Goal: Task Accomplishment & Management: Use online tool/utility

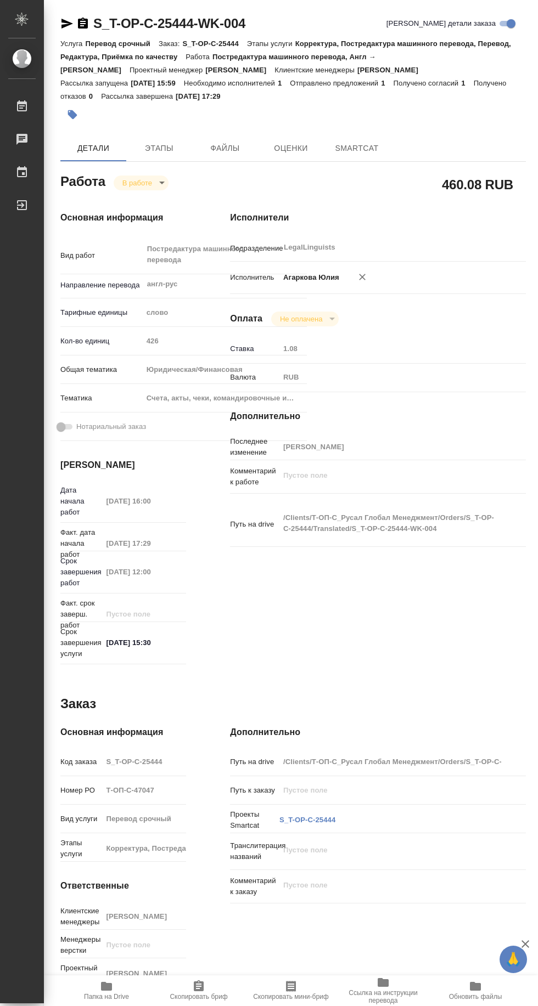
type textarea "x"
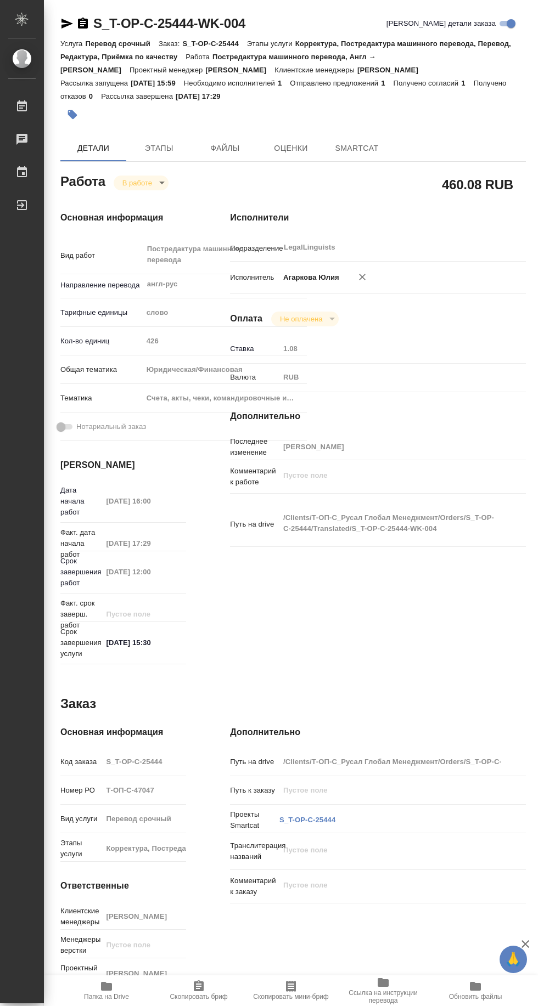
type textarea "x"
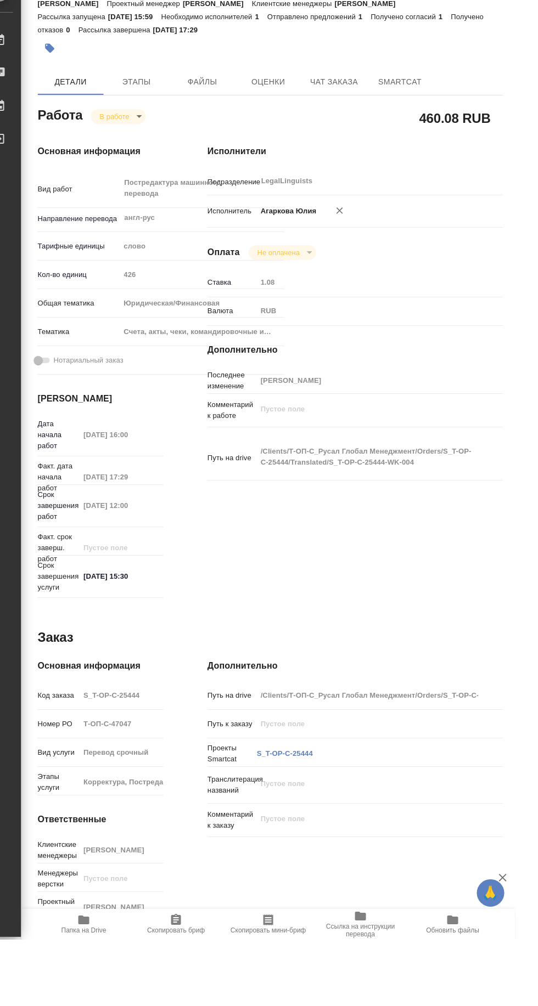
scroll to position [0, 1]
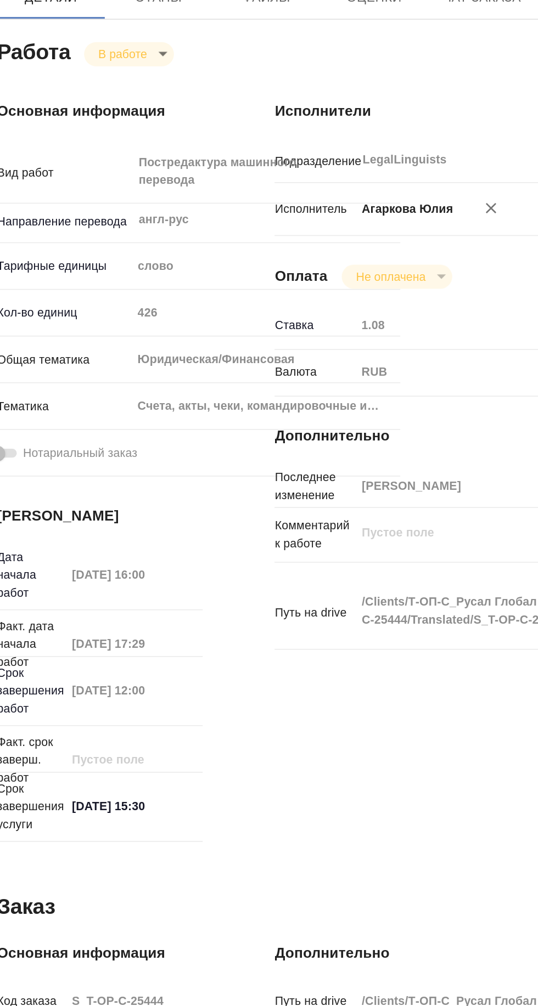
type textarea "x"
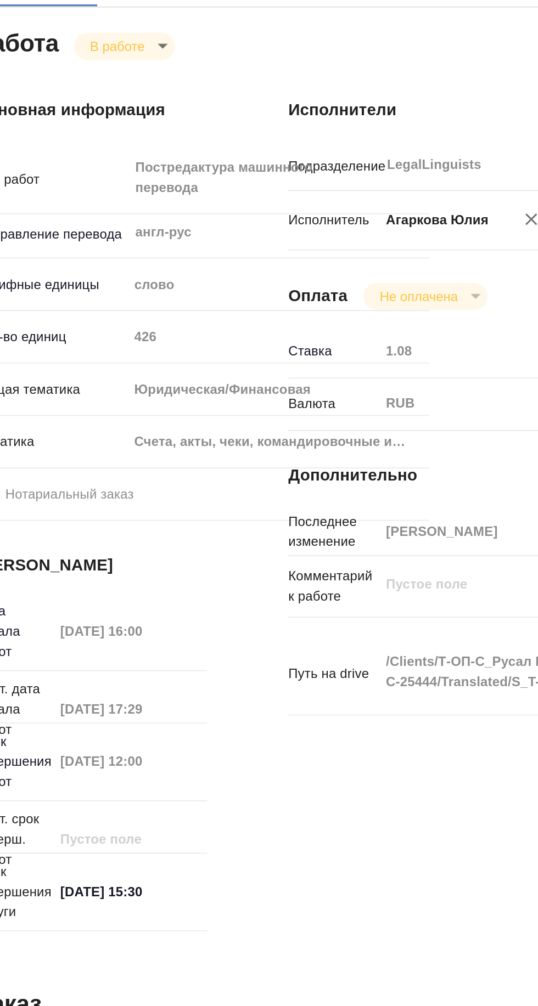
type textarea "x"
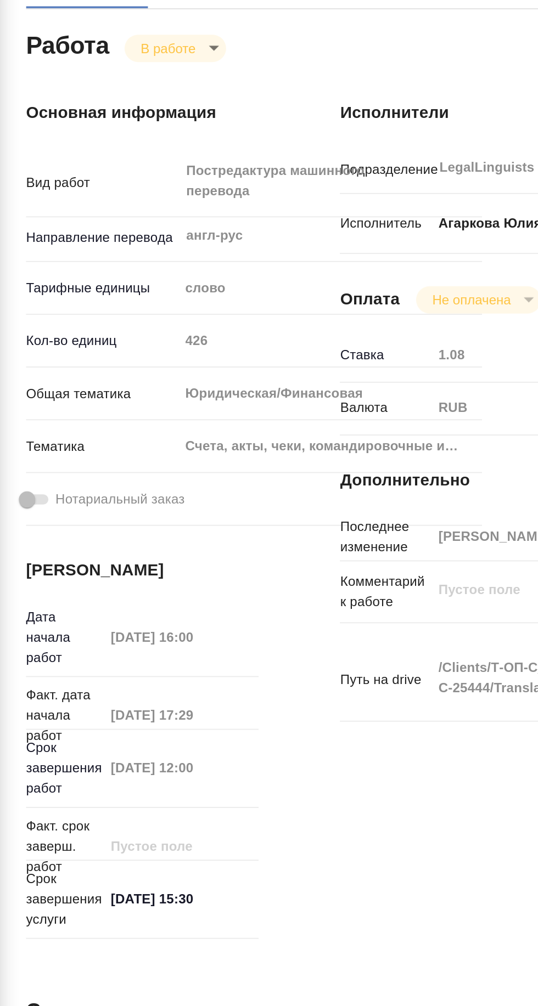
scroll to position [0, 0]
click at [336, 373] on div "RUB" at bounding box center [390, 377] width 222 height 19
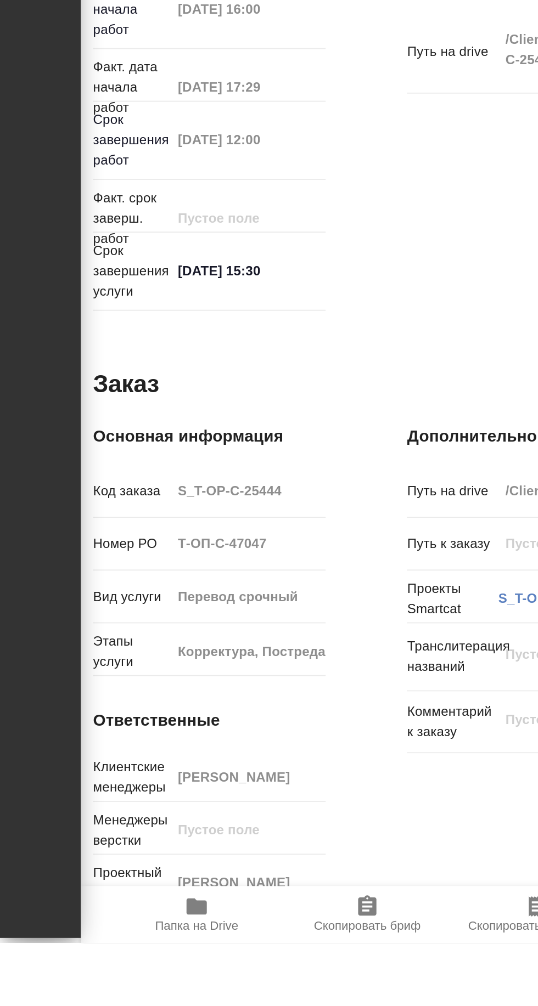
type textarea "x"
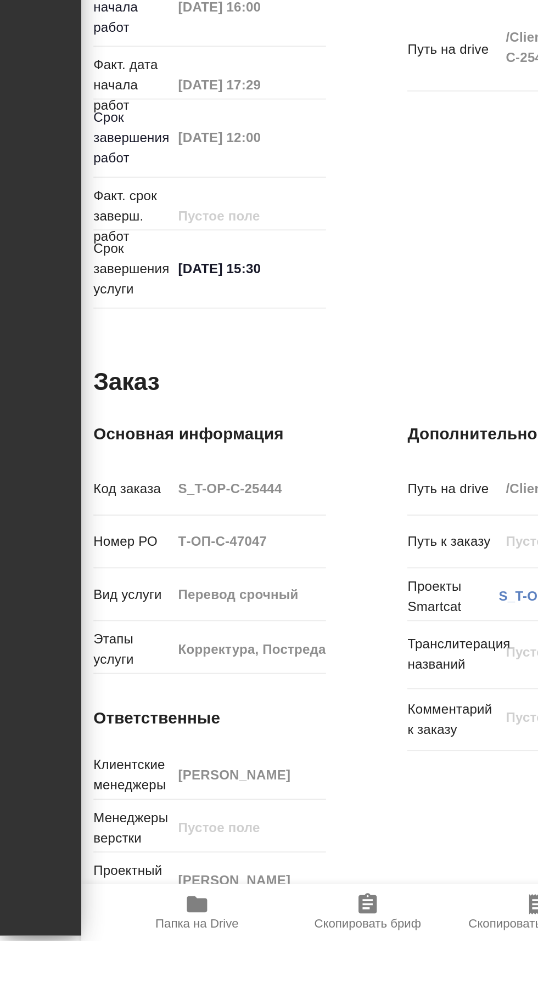
type textarea "x"
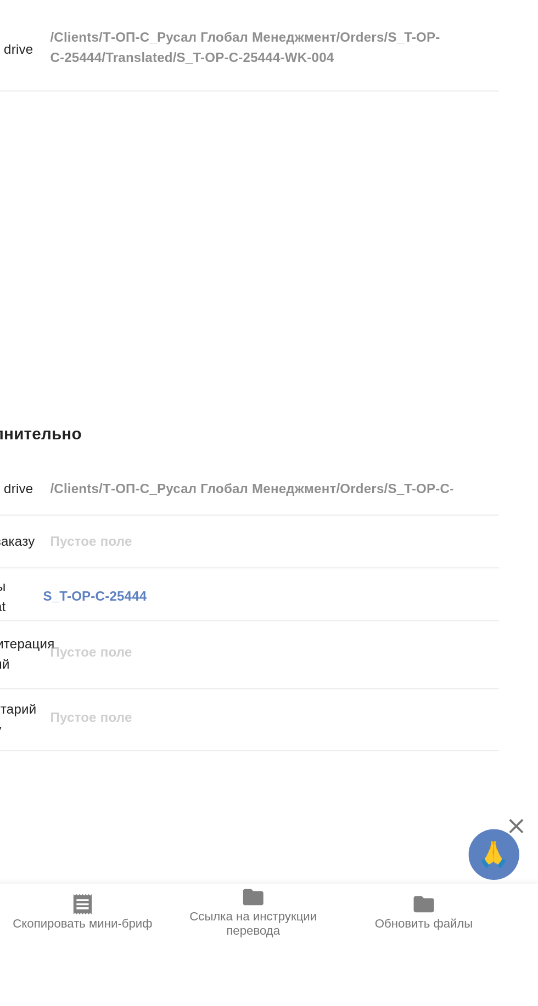
scroll to position [0, 0]
